Goal: Navigation & Orientation: Find specific page/section

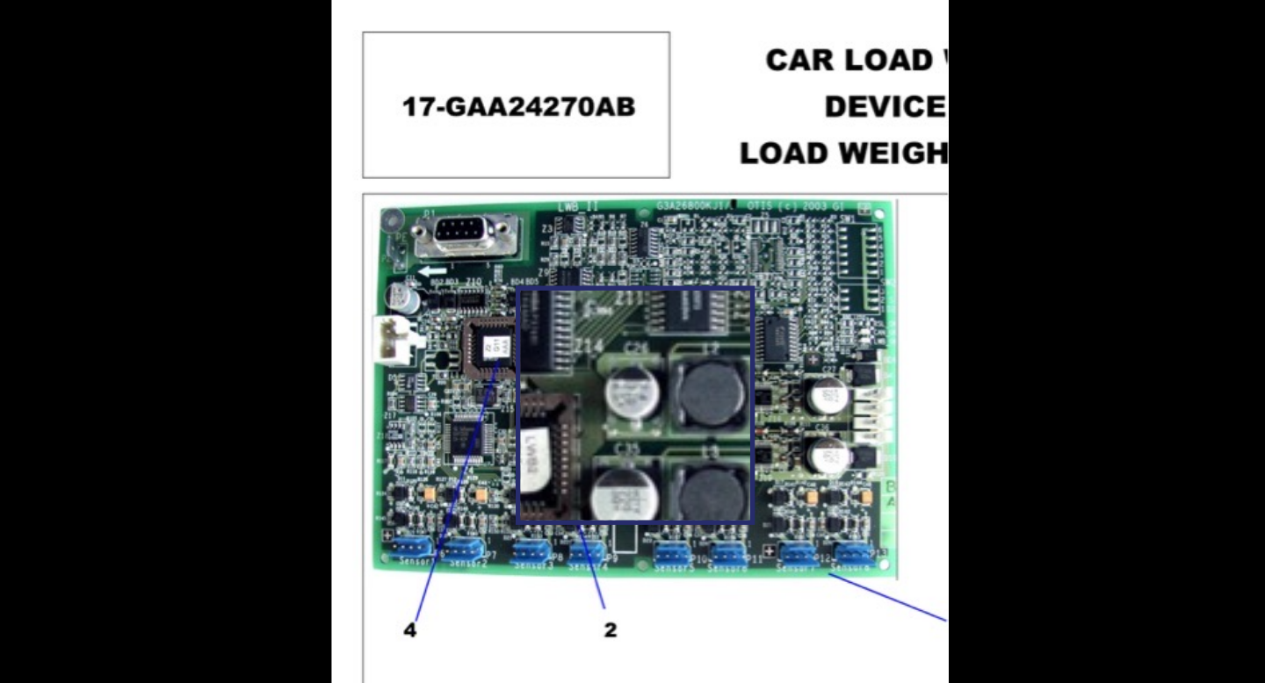
scroll to position [1243, 0]
